Goal: Obtain resource: Download file/media

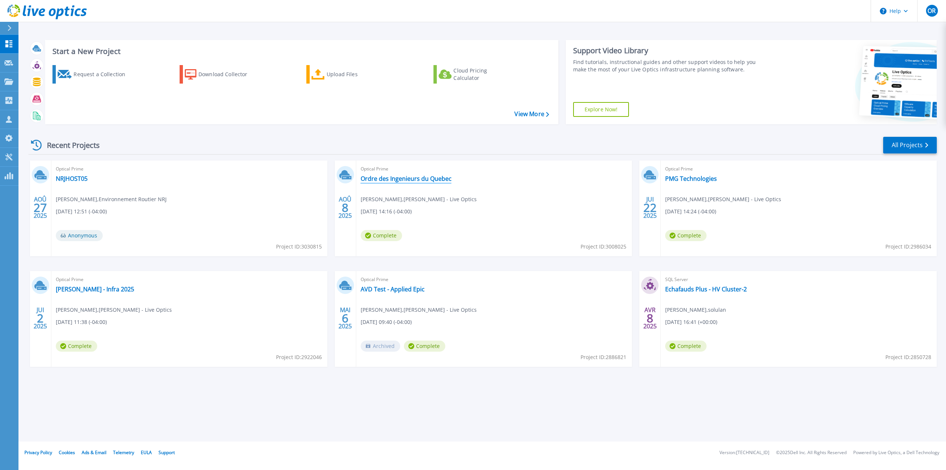
click at [419, 181] on link "Ordre des Ingenieurs du Quebec" at bounding box center [406, 178] width 91 height 7
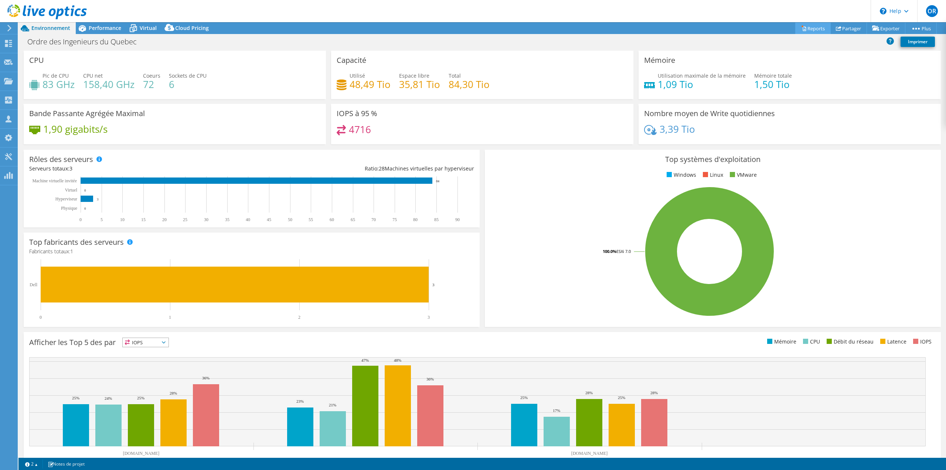
click at [817, 28] on link "Reports" at bounding box center [813, 28] width 35 height 11
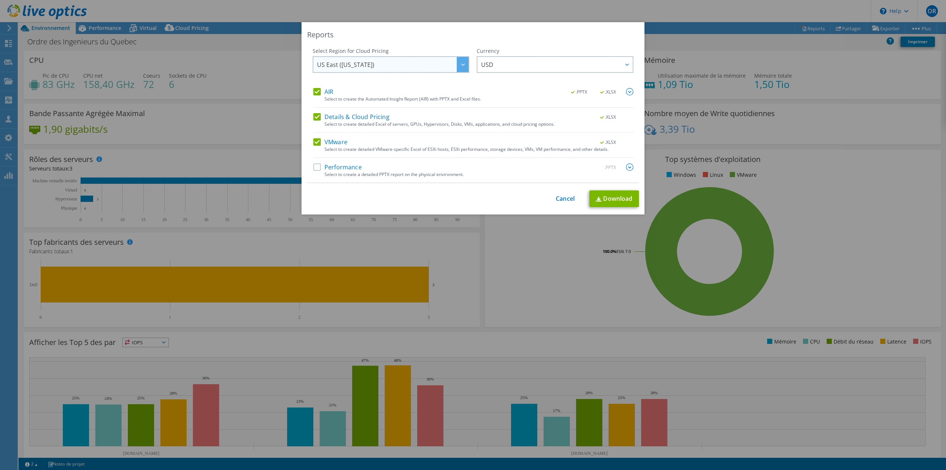
click at [380, 66] on span "US East ([US_STATE])" at bounding box center [393, 64] width 152 height 15
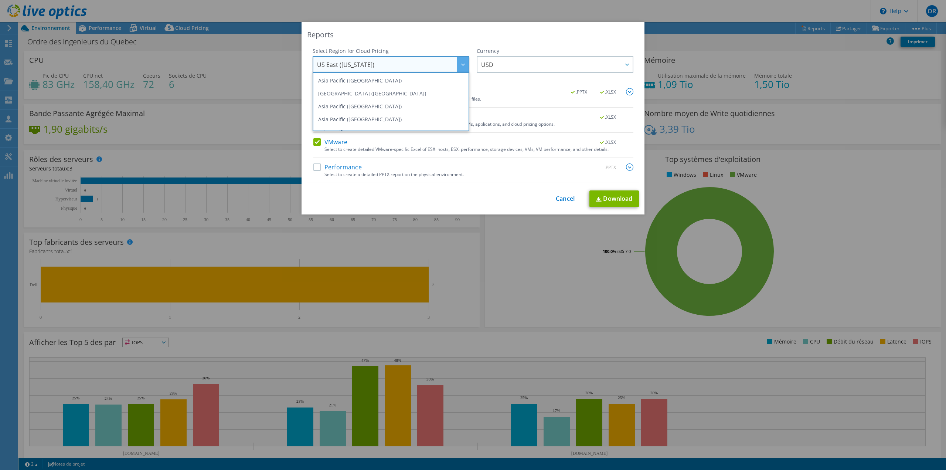
click at [381, 62] on span "US East ([US_STATE])" at bounding box center [393, 64] width 152 height 15
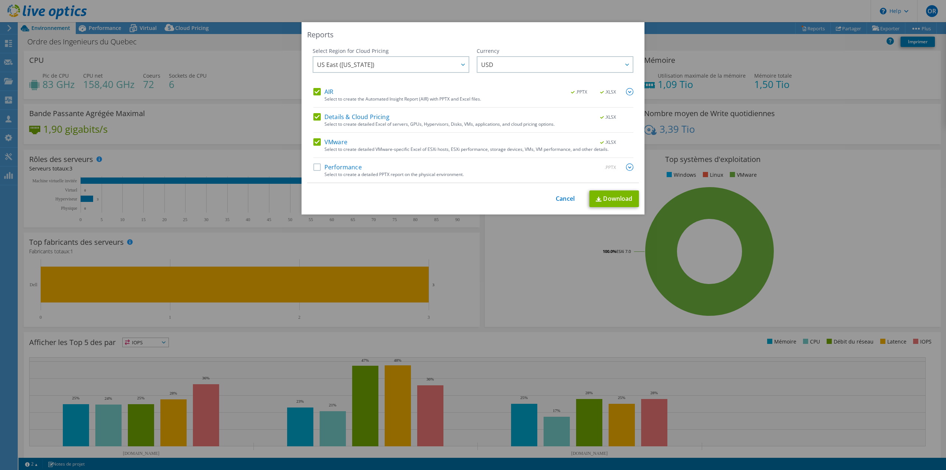
click at [316, 142] on label "VMware" at bounding box center [330, 141] width 34 height 7
click at [0, 0] on input "VMware" at bounding box center [0, 0] width 0 height 0
click at [316, 167] on label "Performance" at bounding box center [337, 166] width 48 height 7
click at [0, 0] on input "Performance" at bounding box center [0, 0] width 0 height 0
click at [315, 93] on label "AIR" at bounding box center [323, 91] width 20 height 7
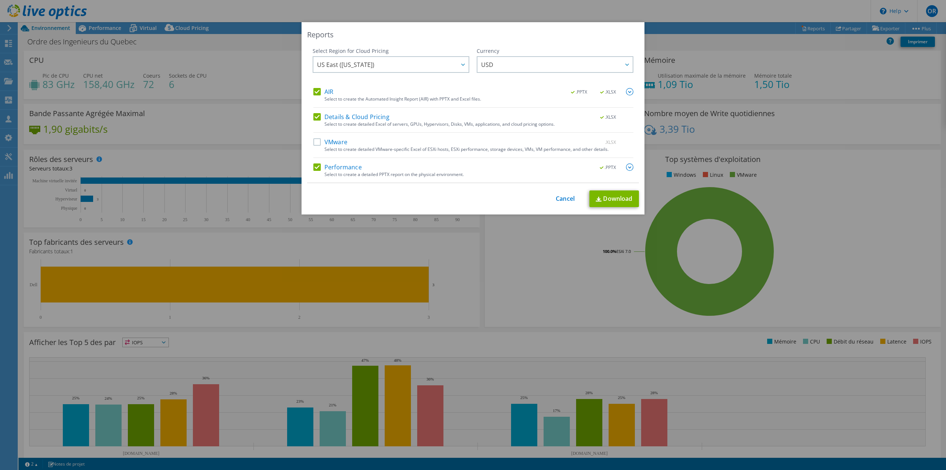
click at [0, 0] on input "AIR" at bounding box center [0, 0] width 0 height 0
click at [313, 112] on div "AIR .PPTX .XLSX Select to create the Automated Insight Report (AIR) with PPTX a…" at bounding box center [473, 135] width 320 height 95
click at [315, 113] on label "Details & Cloud Pricing" at bounding box center [351, 116] width 76 height 7
click at [0, 0] on input "Details & Cloud Pricing" at bounding box center [0, 0] width 0 height 0
click at [627, 166] on img at bounding box center [629, 166] width 7 height 7
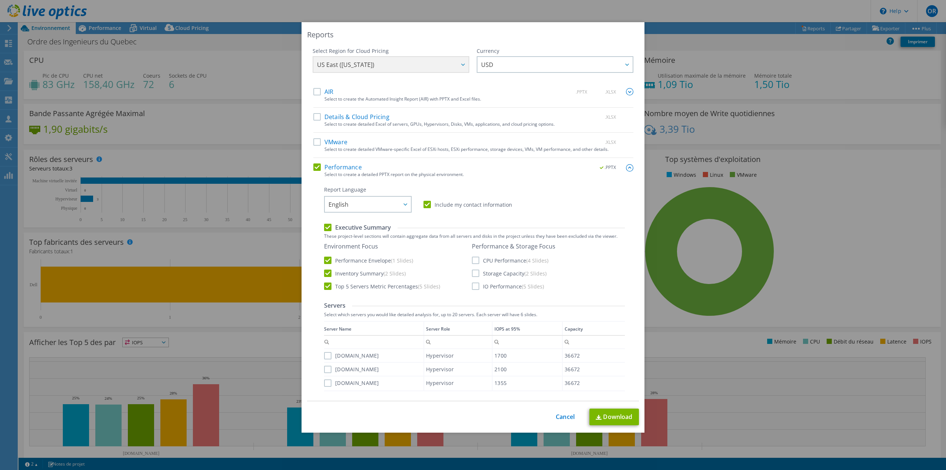
click at [424, 205] on label "Include my contact information" at bounding box center [468, 204] width 89 height 7
click at [0, 0] on input "Include my contact information" at bounding box center [0, 0] width 0 height 0
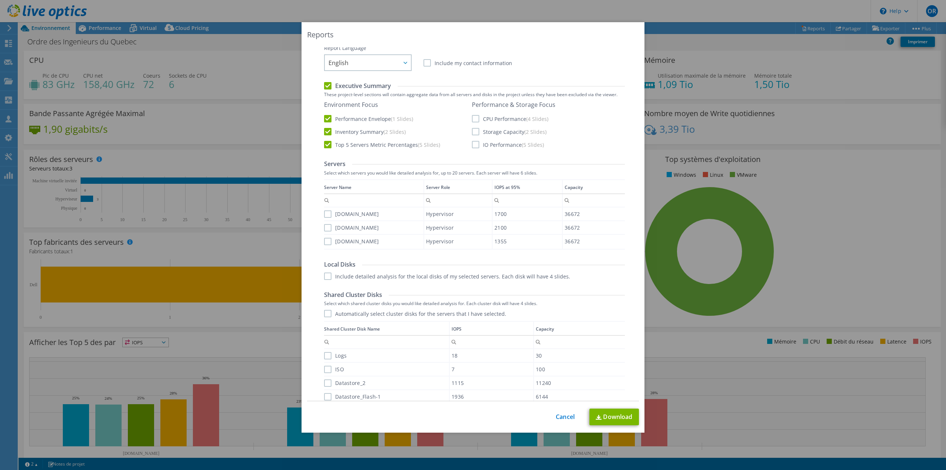
scroll to position [148, 0]
click at [473, 108] on div "Performance & Storage Focus CPU Performance (4 Slides) Storage Capacity (2 Slid…" at bounding box center [514, 118] width 84 height 47
click at [472, 113] on label "CPU Performance (4 Slides)" at bounding box center [510, 112] width 77 height 7
click at [0, 0] on input "CPU Performance (4 Slides)" at bounding box center [0, 0] width 0 height 0
click at [472, 123] on label "Storage Capacity (2 Slides)" at bounding box center [509, 125] width 75 height 7
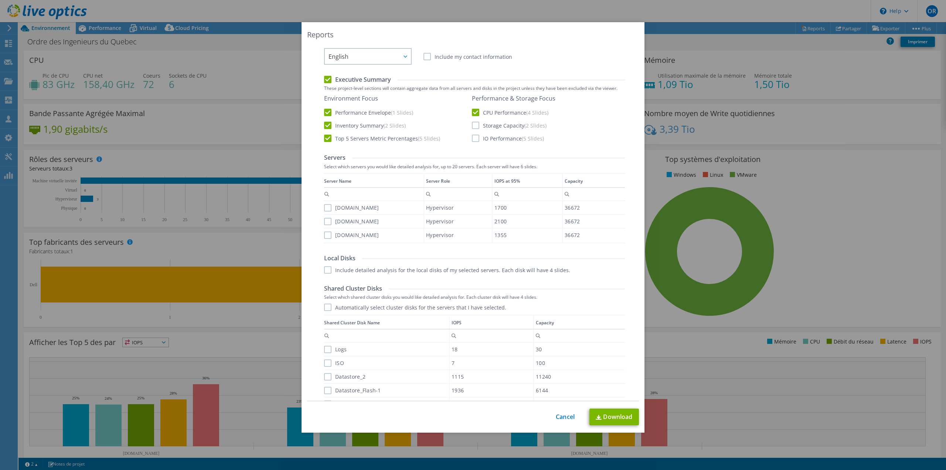
click at [0, 0] on input "Storage Capacity (2 Slides)" at bounding box center [0, 0] width 0 height 0
click at [472, 138] on label "IO Performance (5 Slides)" at bounding box center [508, 138] width 72 height 7
click at [0, 0] on input "IO Performance (5 Slides)" at bounding box center [0, 0] width 0 height 0
click at [325, 235] on label "[DOMAIN_NAME]" at bounding box center [351, 234] width 55 height 7
click at [0, 0] on input "[DOMAIN_NAME]" at bounding box center [0, 0] width 0 height 0
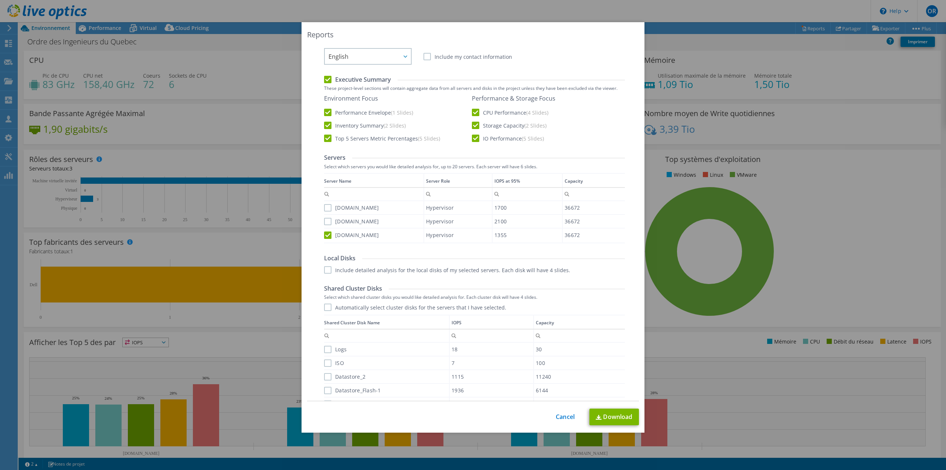
click at [329, 221] on label "[DOMAIN_NAME]" at bounding box center [351, 221] width 55 height 7
click at [0, 0] on input "[DOMAIN_NAME]" at bounding box center [0, 0] width 0 height 0
click at [325, 205] on label "[DOMAIN_NAME]" at bounding box center [351, 207] width 55 height 7
click at [0, 0] on input "[DOMAIN_NAME]" at bounding box center [0, 0] width 0 height 0
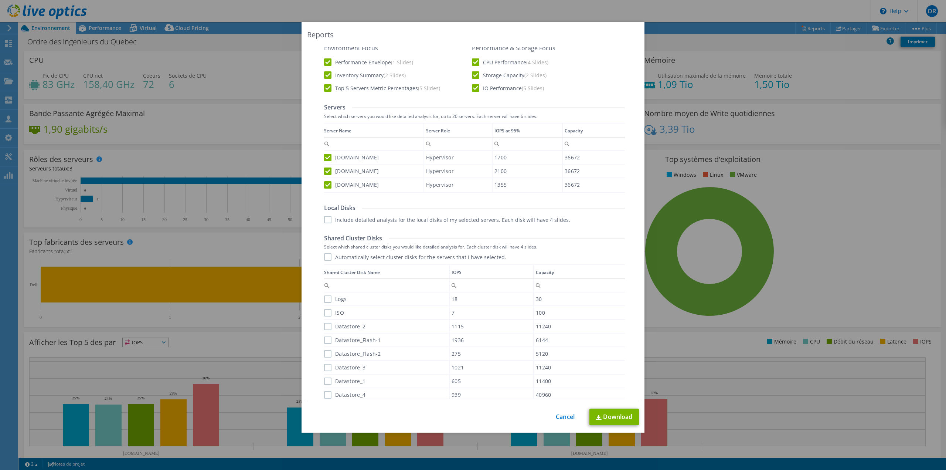
scroll to position [259, 0]
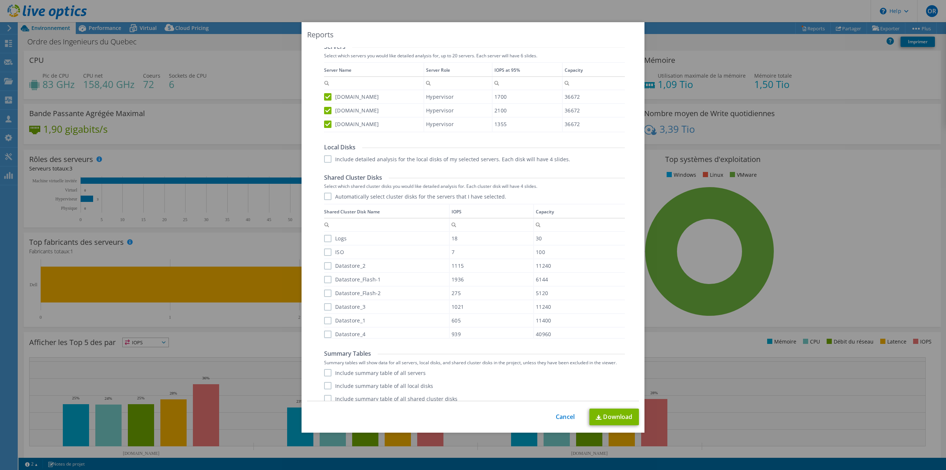
click at [324, 159] on label "Include detailed analysis for the local disks of my selected servers. Each disk…" at bounding box center [447, 158] width 246 height 7
click at [0, 0] on input "Include detailed analysis for the local disks of my selected servers. Each disk…" at bounding box center [0, 0] width 0 height 0
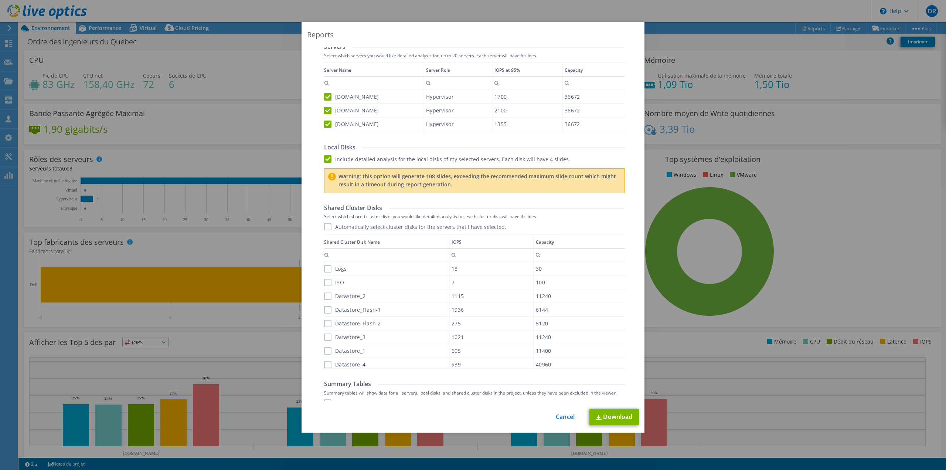
click at [326, 157] on label "Include detailed analysis for the local disks of my selected servers. Each disk…" at bounding box center [447, 158] width 246 height 7
click at [0, 0] on input "Include detailed analysis for the local disks of my selected servers. Each disk…" at bounding box center [0, 0] width 0 height 0
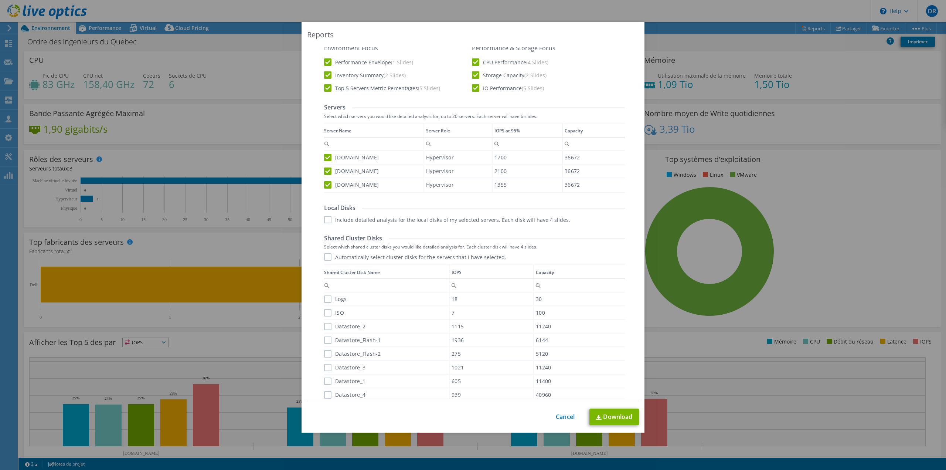
scroll to position [191, 0]
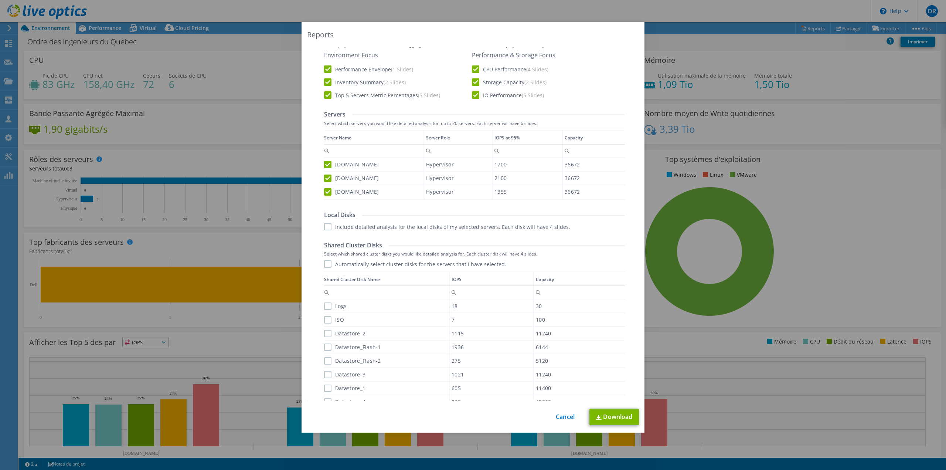
click at [324, 262] on label "Automatically select cluster disks for the servers that I have selected." at bounding box center [415, 263] width 182 height 7
click at [0, 0] on input "Automatically select cluster disks for the servers that I have selected." at bounding box center [0, 0] width 0 height 0
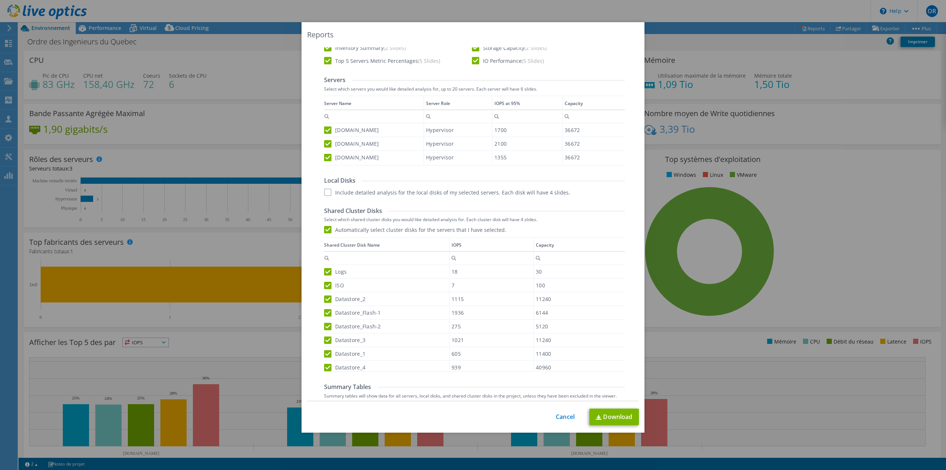
scroll to position [265, 0]
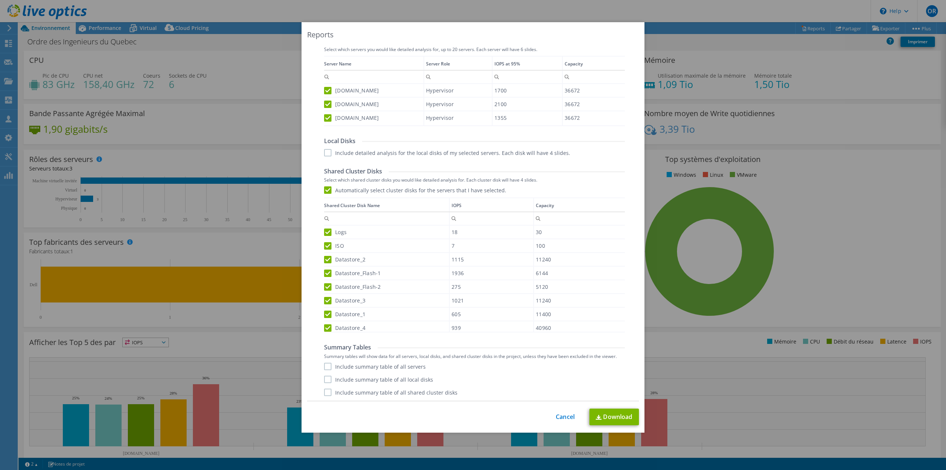
click at [327, 364] on label "Include summary table of all servers" at bounding box center [375, 366] width 102 height 7
click at [0, 0] on input "Include summary table of all servers" at bounding box center [0, 0] width 0 height 0
click at [324, 378] on label "Include summary table of all local disks" at bounding box center [378, 379] width 109 height 7
click at [0, 0] on input "Include summary table of all local disks" at bounding box center [0, 0] width 0 height 0
click at [328, 399] on div "Performance .PPTX Select to create a detailed PPTX report on the physical envir…" at bounding box center [473, 149] width 320 height 503
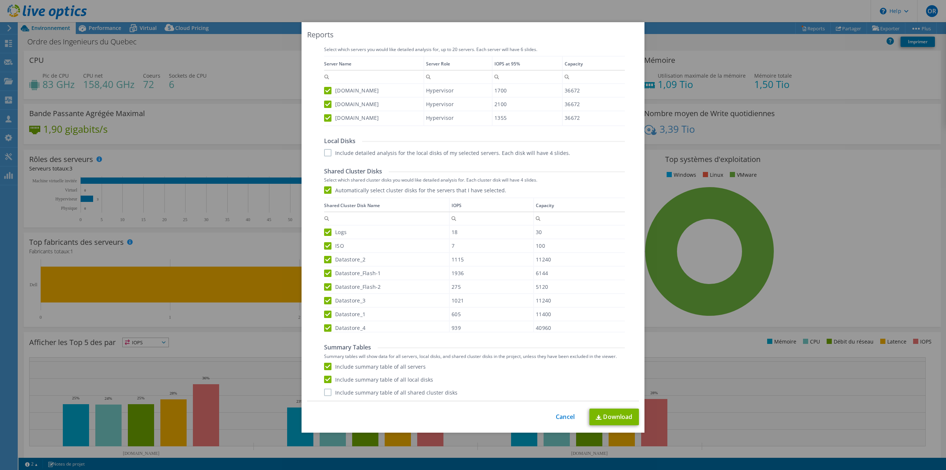
click at [326, 395] on label "Include summary table of all shared cluster disks" at bounding box center [390, 392] width 133 height 7
click at [0, 0] on input "Include summary table of all shared cluster disks" at bounding box center [0, 0] width 0 height 0
click at [613, 417] on link "Download" at bounding box center [615, 416] width 50 height 17
